Goal: Use online tool/utility: Utilize a website feature to perform a specific function

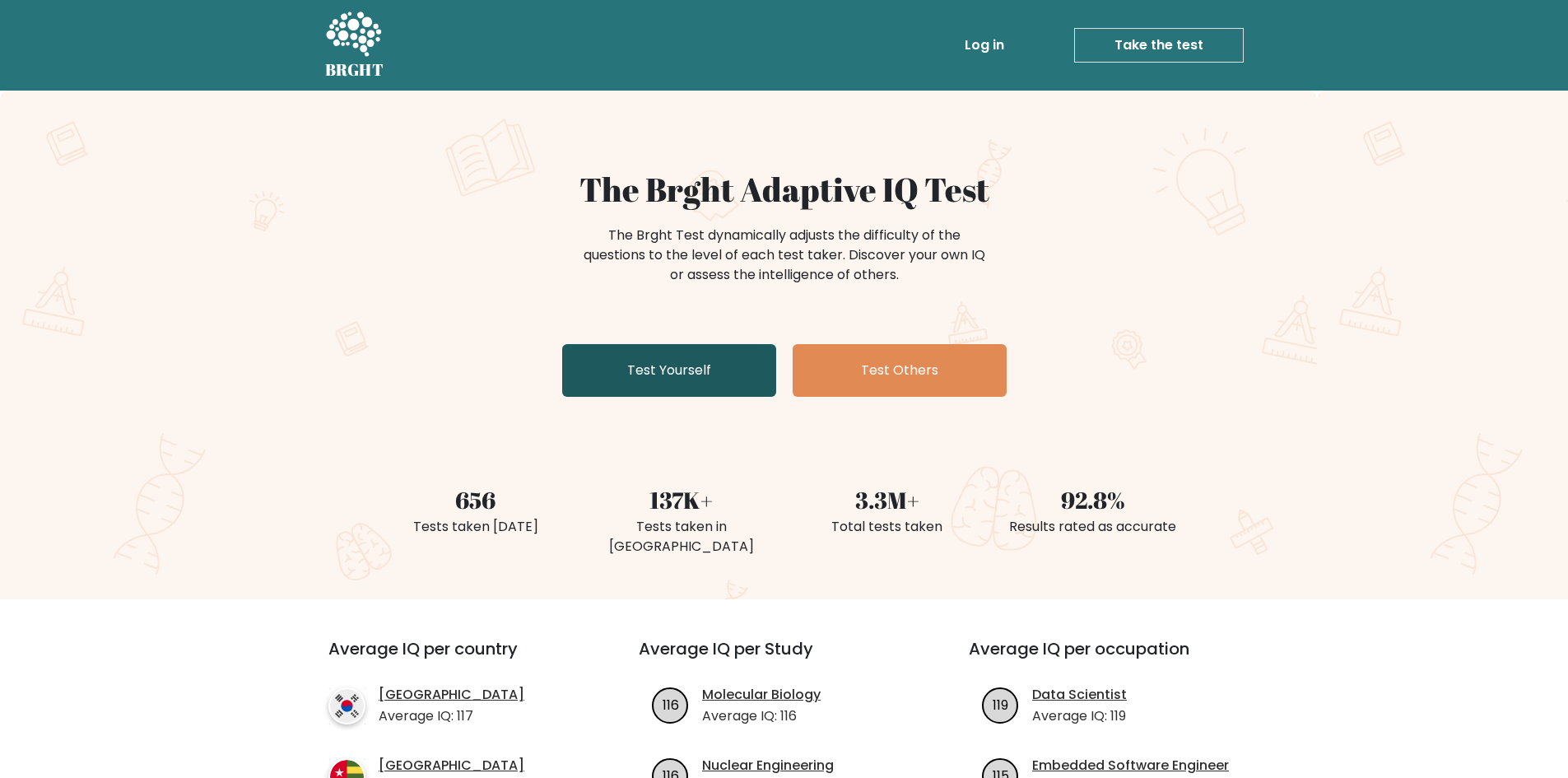
click at [656, 368] on link "Test Yourself" at bounding box center [669, 370] width 214 height 53
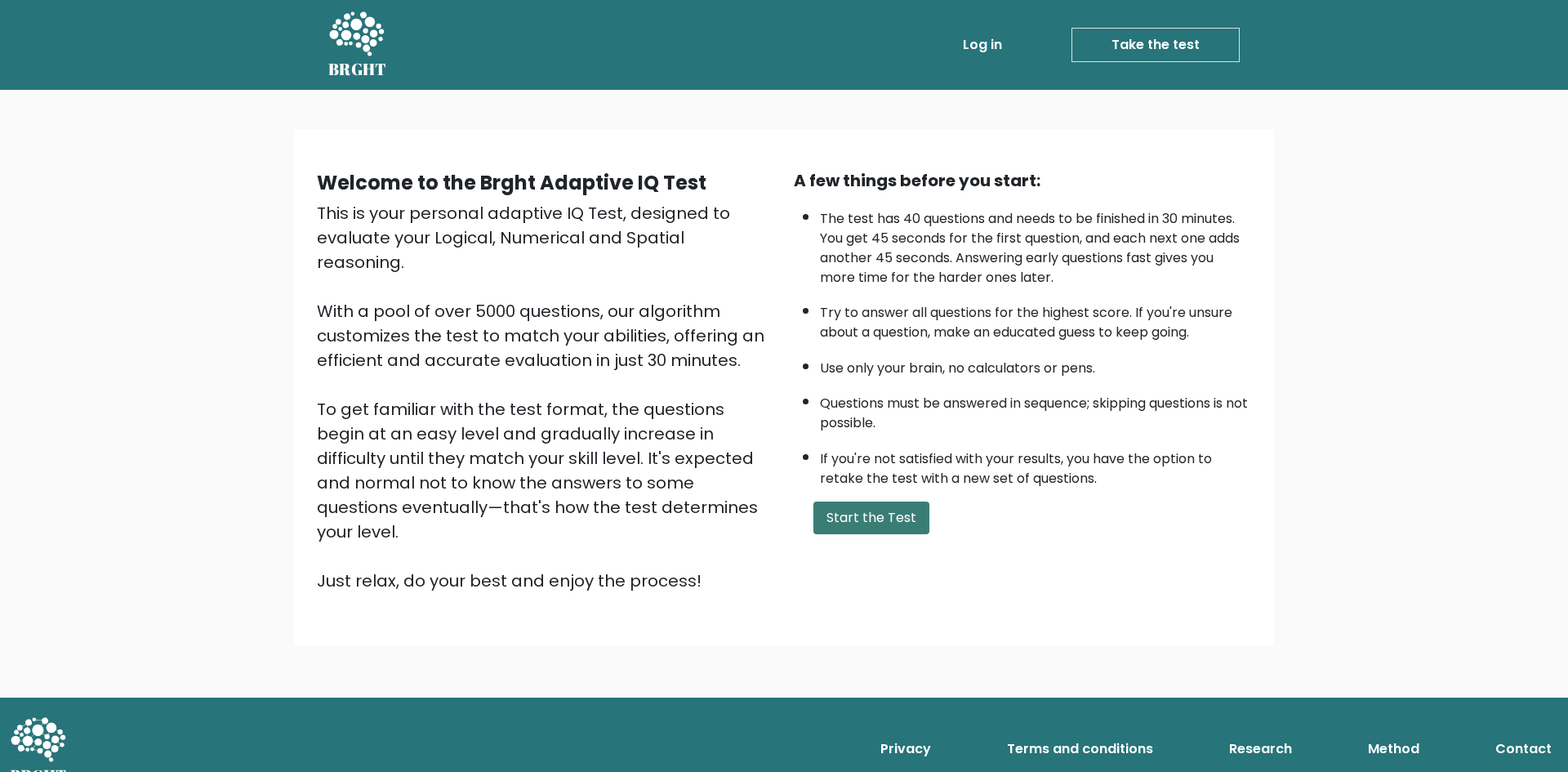
click at [867, 516] on button "Start the Test" at bounding box center [872, 518] width 116 height 32
